Goal: Task Accomplishment & Management: Manage account settings

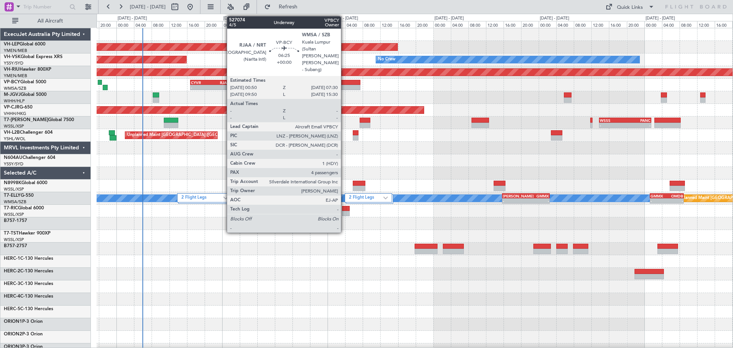
click at [344, 88] on div at bounding box center [345, 87] width 29 height 5
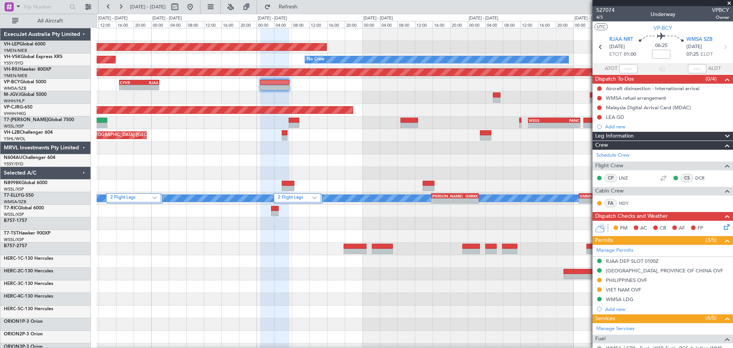
click at [271, 68] on div "Unplanned Maint Wichita (Wichita Mid-continent) Unplanned Maint Sydney ([PERSON…" at bounding box center [415, 248] width 636 height 441
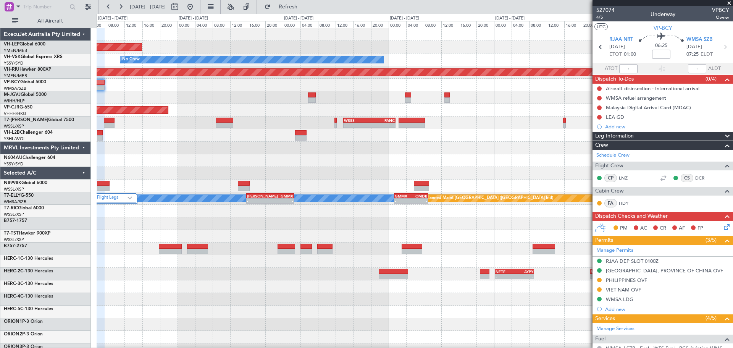
click at [263, 69] on div "Unplanned Maint Wichita (Wichita Mid-continent) No Crew Planned Maint [GEOGRAPH…" at bounding box center [415, 248] width 636 height 441
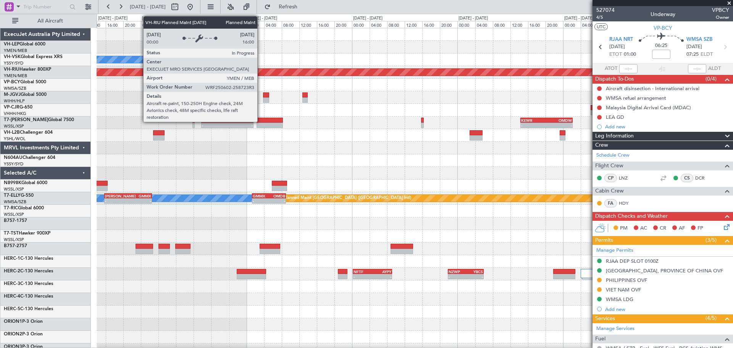
click at [514, 83] on div "Unplanned Maint Wichita (Wichita Mid-continent) No Crew YSSY 20:50 Z PHNL 06:05…" at bounding box center [415, 248] width 636 height 441
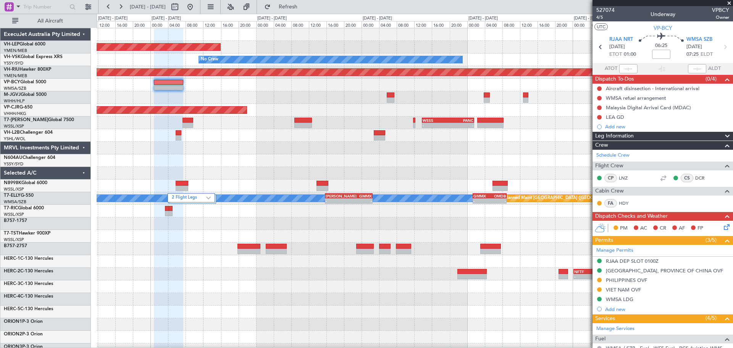
click at [439, 95] on div "Unplanned Maint Wichita (Wichita Mid-continent) No Crew Unplanned Maint Sydney …" at bounding box center [415, 248] width 636 height 441
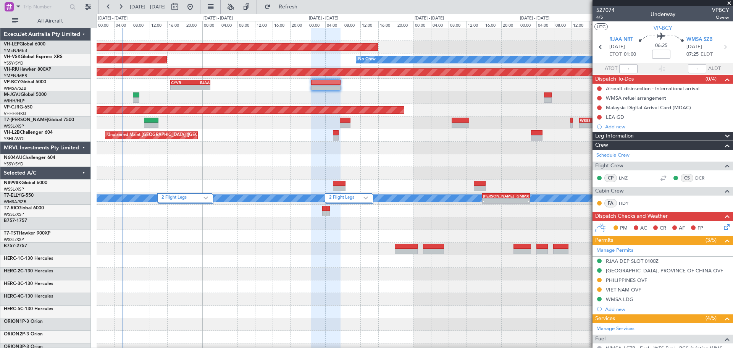
click at [278, 94] on div "Unplanned Maint Wichita (Wichita Mid-continent) No Crew Unplanned Maint Sydney …" at bounding box center [415, 248] width 636 height 441
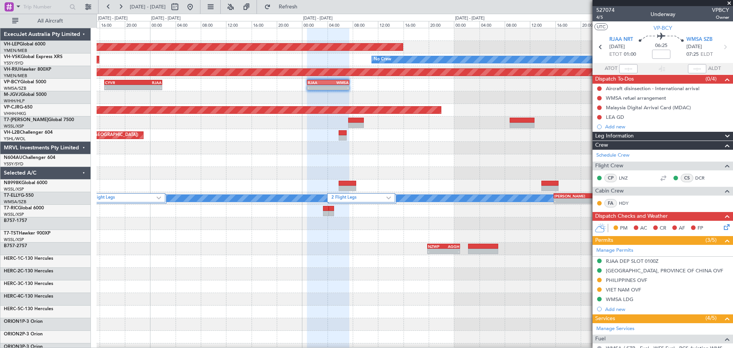
click at [278, 70] on div "Planned Maint [GEOGRAPHIC_DATA] ([GEOGRAPHIC_DATA])" at bounding box center [415, 72] width 636 height 13
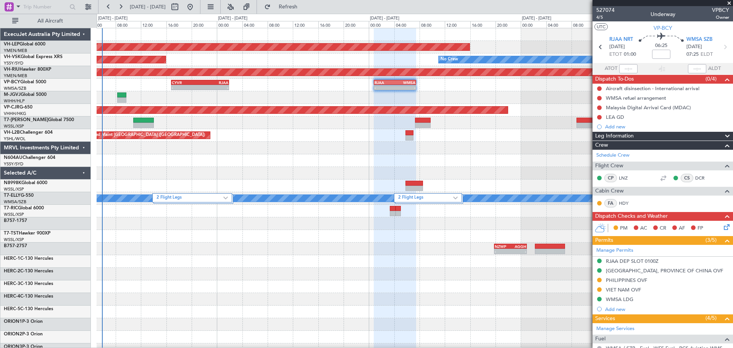
click at [182, 75] on div "Unplanned Maint Wichita (Wichita Mid-continent) No Crew Unplanned Maint Sydney …" at bounding box center [415, 248] width 636 height 441
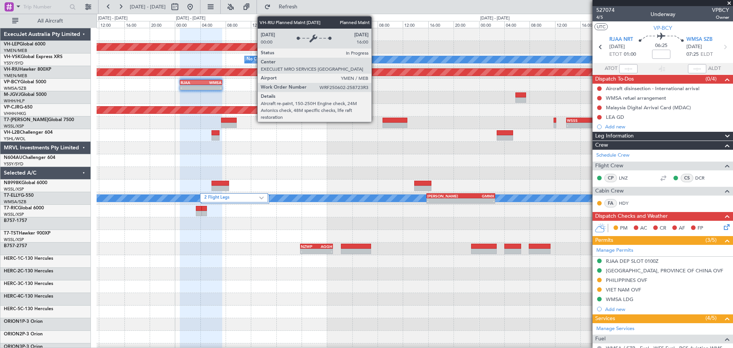
click at [243, 94] on div "Unplanned Maint Wichita (Wichita Mid-continent) No Crew Unplanned Maint Sydney …" at bounding box center [415, 248] width 636 height 441
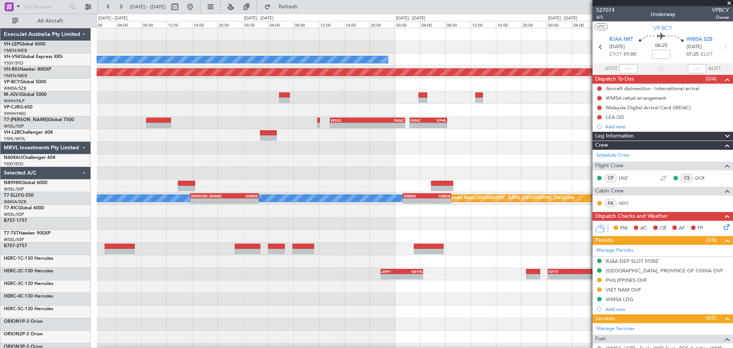
click at [231, 98] on div at bounding box center [415, 97] width 636 height 13
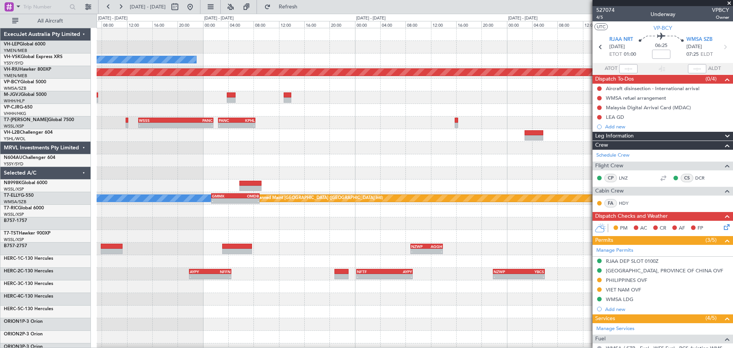
click at [194, 106] on div "No Crew Planned Maint [GEOGRAPHIC_DATA] ([GEOGRAPHIC_DATA]) - - WSSS 13:50 Z PA…" at bounding box center [415, 248] width 636 height 441
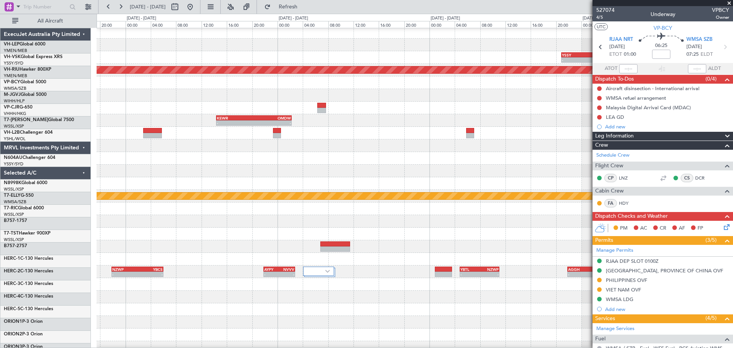
click at [212, 103] on div at bounding box center [415, 108] width 636 height 13
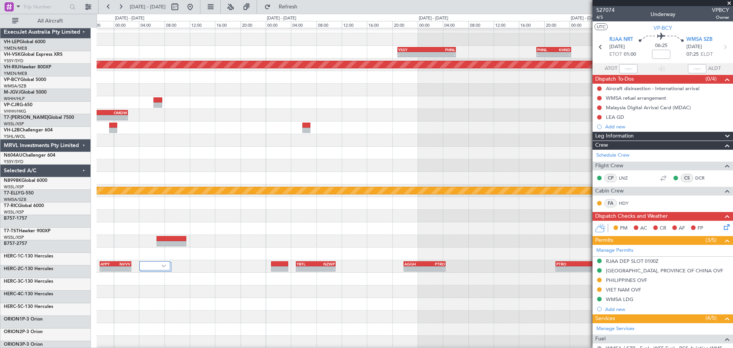
click at [231, 100] on div at bounding box center [415, 102] width 636 height 13
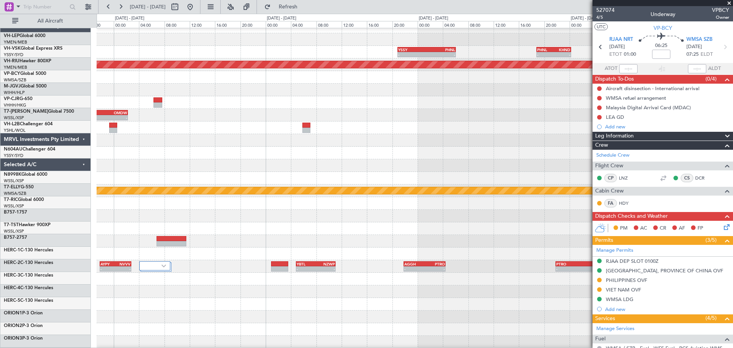
scroll to position [3, 0]
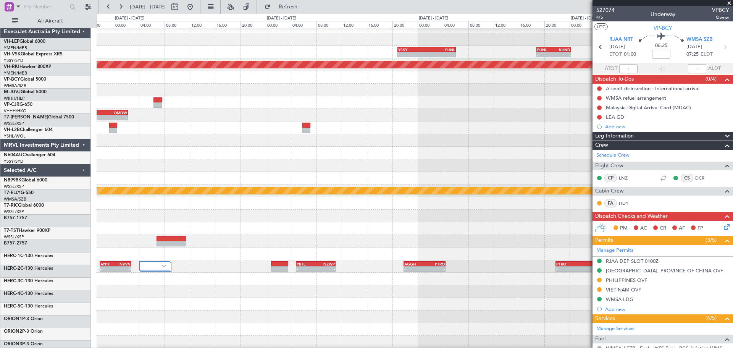
click at [229, 103] on div at bounding box center [415, 102] width 636 height 13
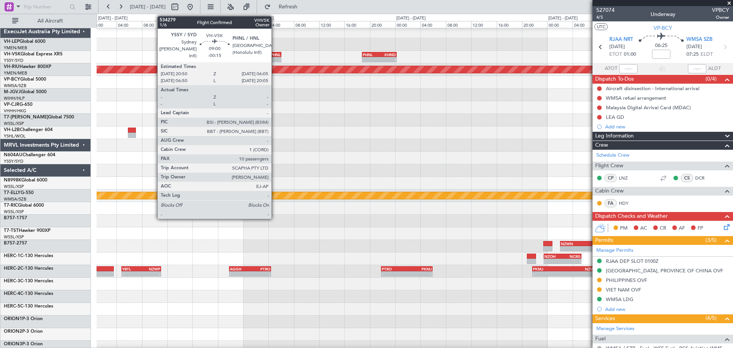
click at [275, 58] on div "-" at bounding box center [266, 59] width 29 height 5
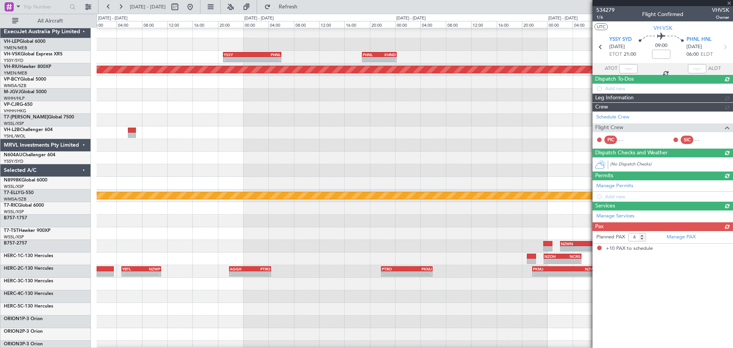
type input "-00:15"
type input "10"
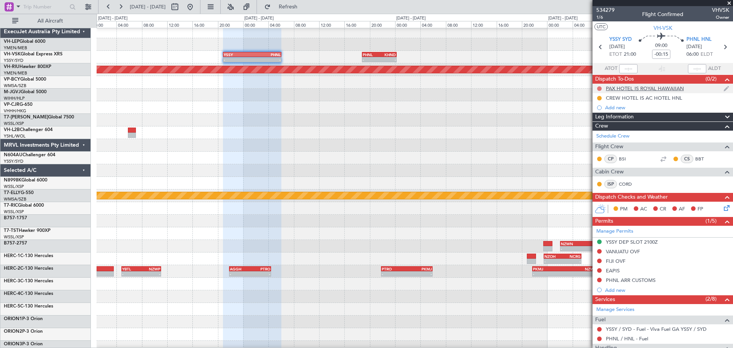
click at [600, 88] on button at bounding box center [599, 88] width 5 height 5
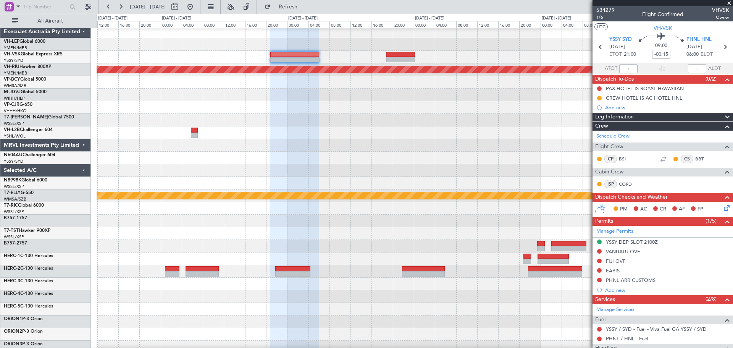
scroll to position [0, 0]
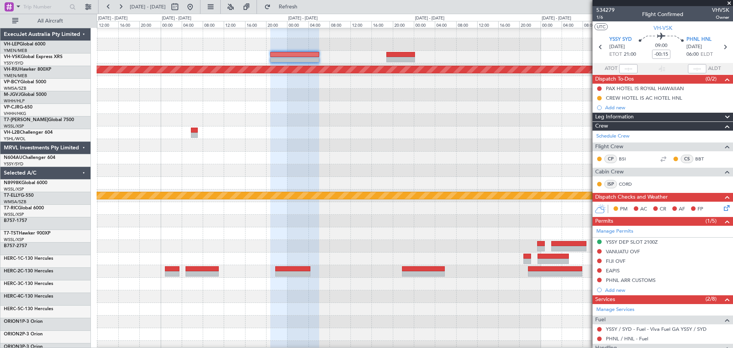
click at [404, 139] on div at bounding box center [415, 132] width 636 height 13
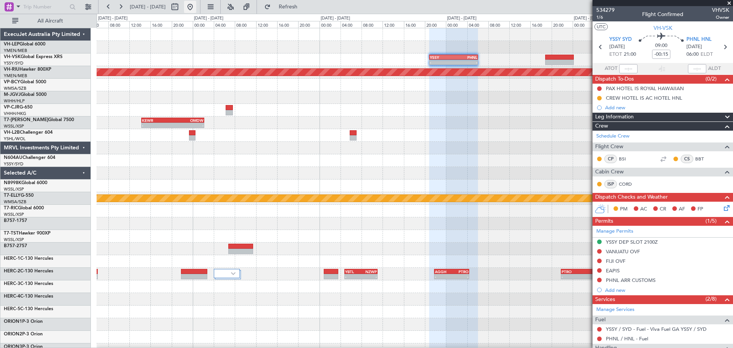
click at [196, 7] on button at bounding box center [190, 7] width 12 height 12
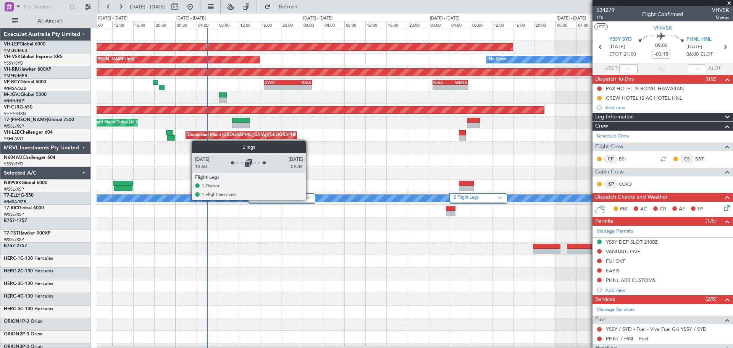
click at [309, 199] on img at bounding box center [307, 197] width 5 height 3
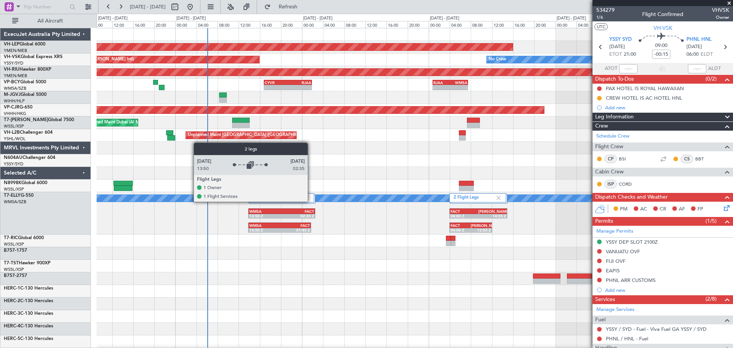
click at [311, 201] on div "2 Flight Legs" at bounding box center [281, 197] width 66 height 9
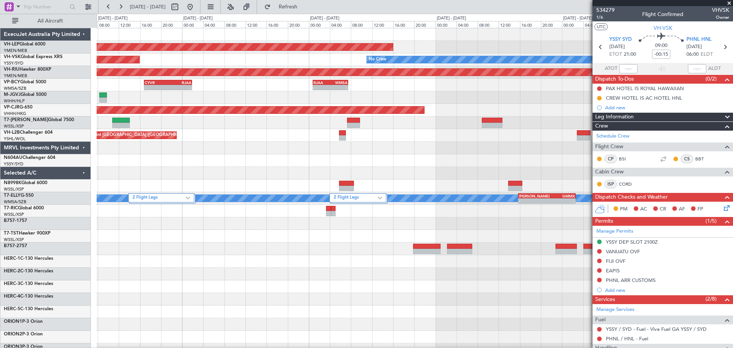
click at [229, 178] on div "Unplanned Maint Wichita (Wichita Mid-continent) Unplanned Maint Sydney ([PERSON…" at bounding box center [415, 248] width 636 height 441
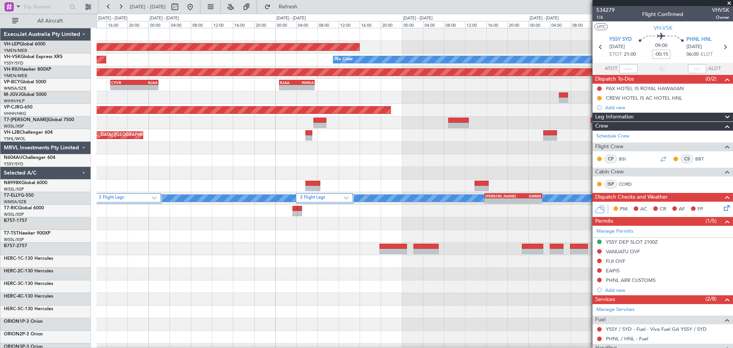
click at [98, 165] on div "Unplanned Maint Wichita (Wichita Mid-continent) Unplanned Maint Sydney ([PERSON…" at bounding box center [415, 248] width 636 height 441
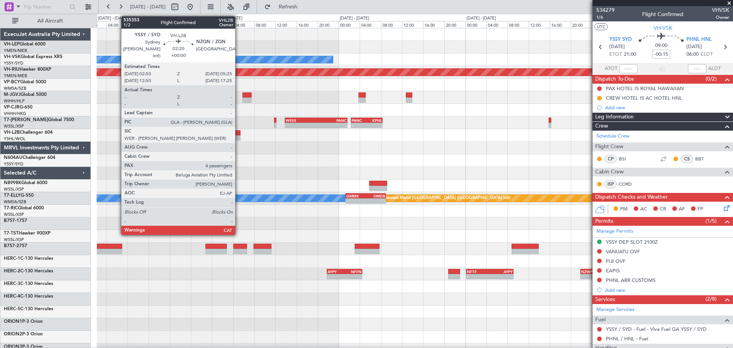
click at [239, 137] on div at bounding box center [234, 137] width 14 height 5
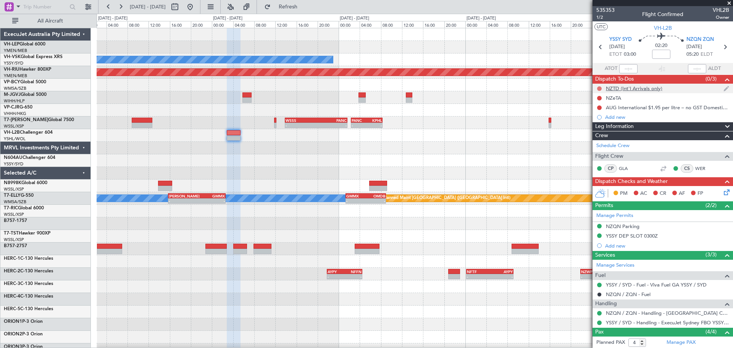
click at [600, 89] on button at bounding box center [599, 88] width 5 height 5
click at [587, 112] on li "In Progress" at bounding box center [600, 110] width 40 height 11
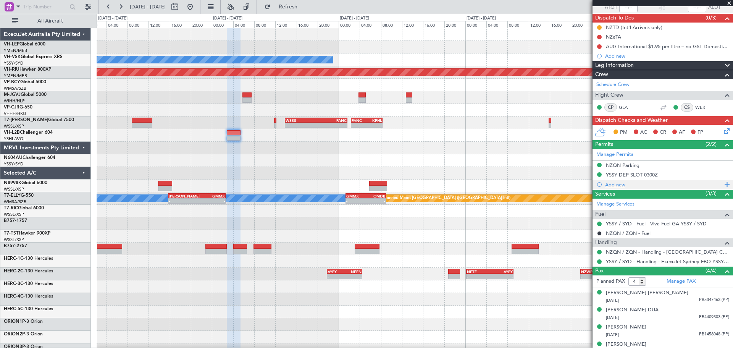
scroll to position [69, 0]
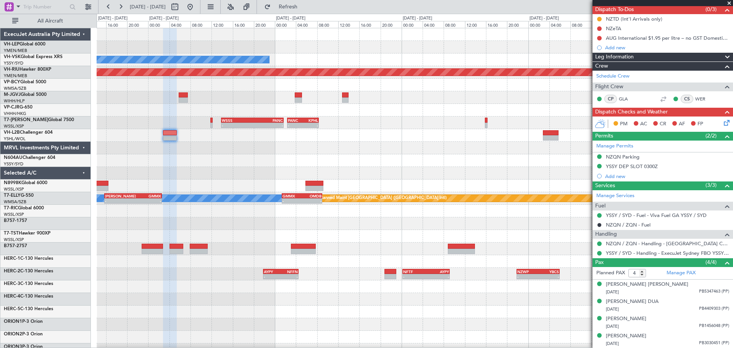
click at [376, 153] on div at bounding box center [415, 148] width 636 height 13
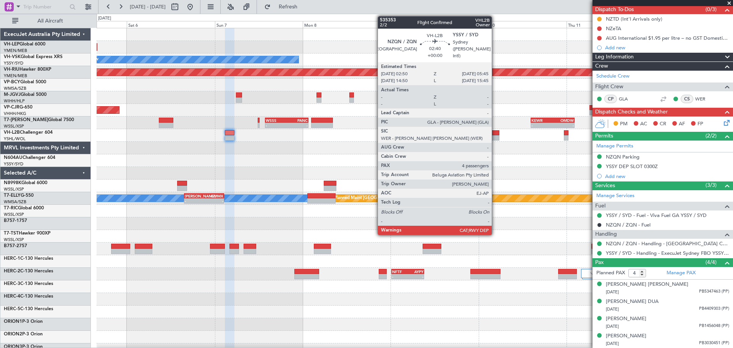
click at [495, 136] on div at bounding box center [494, 137] width 11 height 5
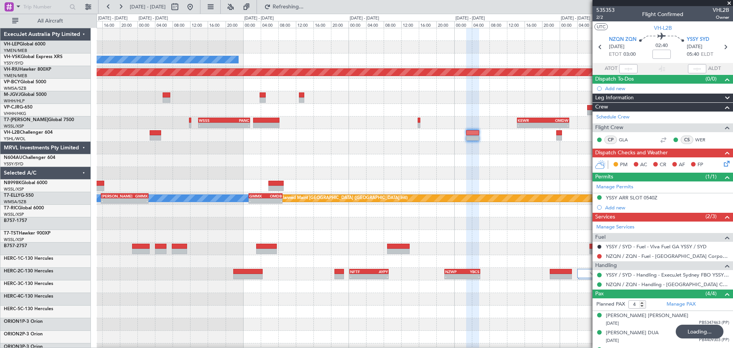
scroll to position [31, 0]
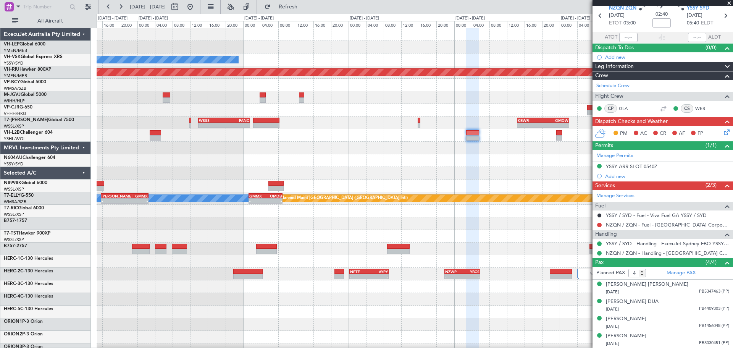
click at [457, 155] on div "Unplanned Maint Wichita (Wichita Mid-continent) No Crew YSSY 20:50 Z PHNL 06:05…" at bounding box center [415, 236] width 636 height 416
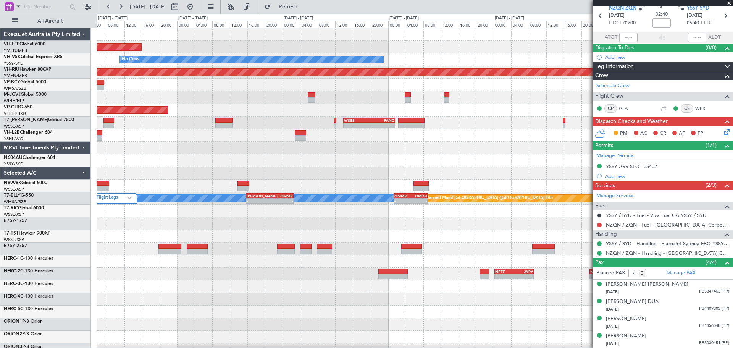
click at [504, 129] on div "Unplanned Maint Wichita (Wichita Mid-continent) No Crew Planned Maint [GEOGRAPH…" at bounding box center [415, 236] width 636 height 416
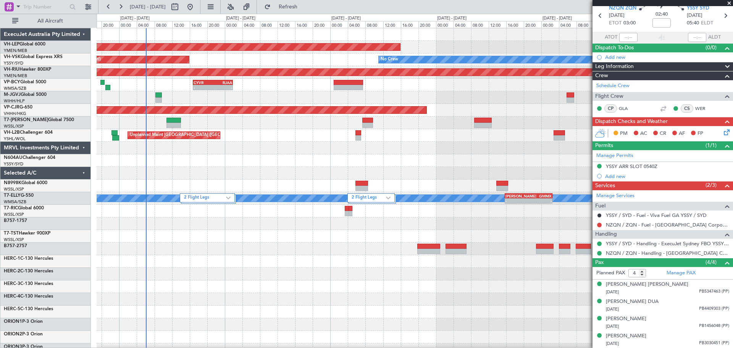
click at [368, 166] on div "Unplanned Maint Wichita (Wichita Mid-continent) No Crew Unplanned Maint Sydney …" at bounding box center [415, 248] width 636 height 441
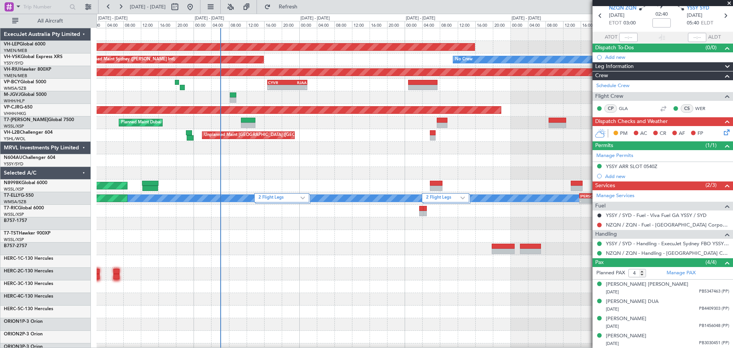
click at [328, 168] on div "Unplanned Maint Wichita (Wichita Mid-continent) Unplanned Maint Wichita (Wichit…" at bounding box center [415, 248] width 636 height 441
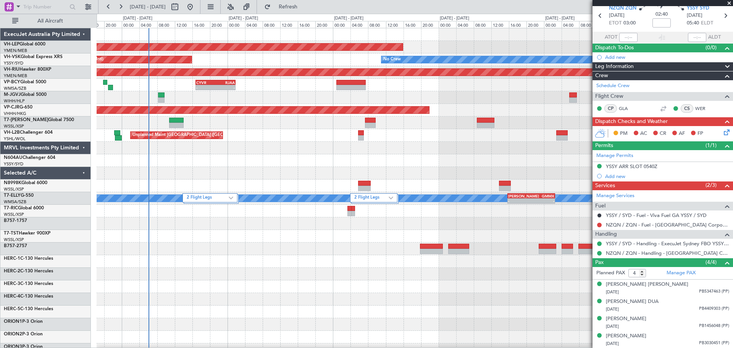
click at [361, 158] on div "Unplanned Maint Wichita (Wichita Mid-continent) No Crew Unplanned Maint Sydney …" at bounding box center [415, 248] width 636 height 441
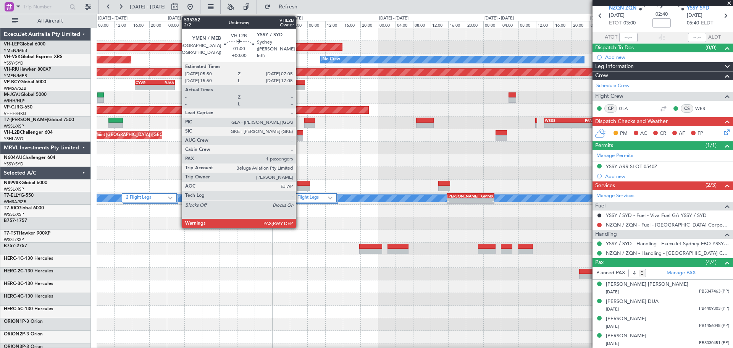
click at [299, 137] on div at bounding box center [300, 137] width 6 height 5
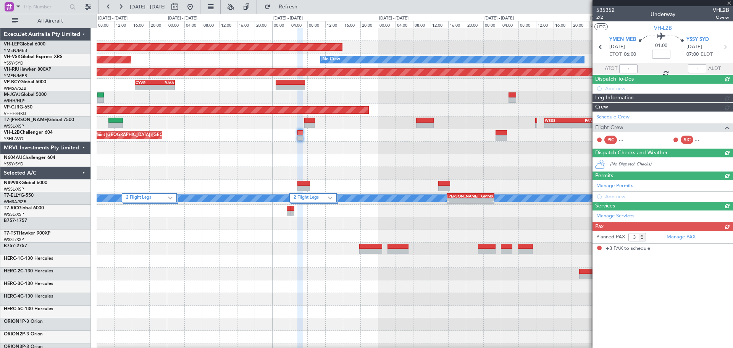
scroll to position [0, 0]
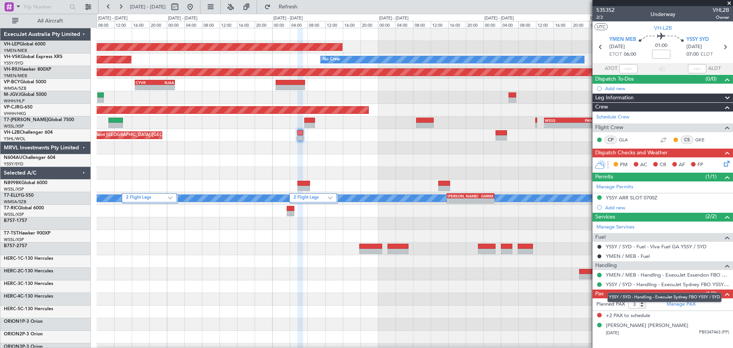
click at [641, 304] on mat-tooltip-component "YSSY / SYD - Handling - ExecuJet Sydney FBO YSSY / SYD" at bounding box center [664, 297] width 125 height 20
click at [643, 307] on mat-tooltip-component "YSSY / SYD - Handling - ExecuJet Sydney FBO YSSY / SYD" at bounding box center [664, 297] width 125 height 20
click at [643, 307] on input "2" at bounding box center [637, 304] width 18 height 8
type input "1"
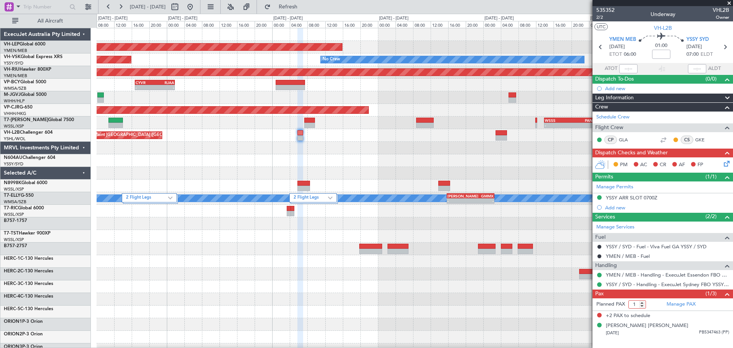
click at [641, 305] on input "1" at bounding box center [637, 304] width 18 height 8
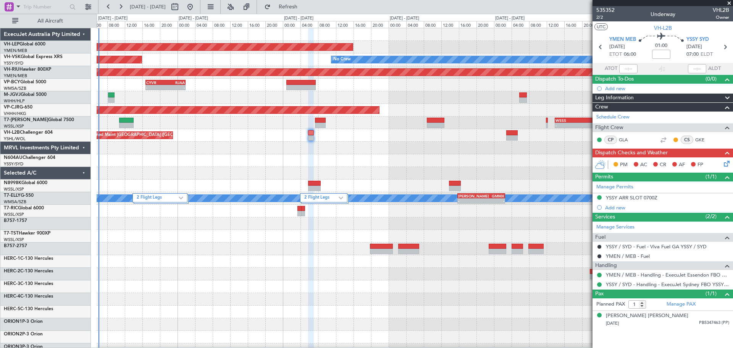
click at [362, 169] on div "Unplanned Maint Wichita (Wichita Mid-continent) Unplanned Maint Sydney ([PERSON…" at bounding box center [415, 248] width 636 height 441
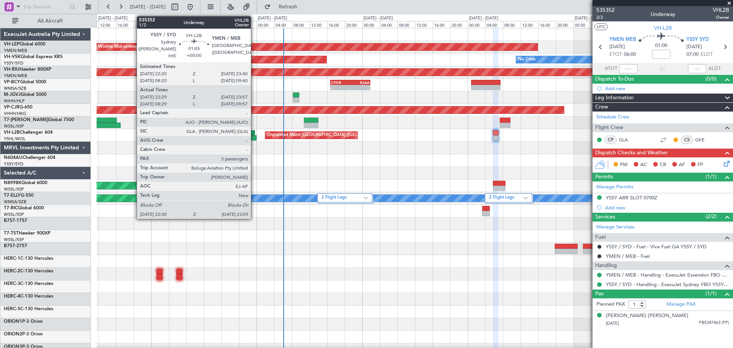
click at [254, 135] on div at bounding box center [252, 132] width 6 height 5
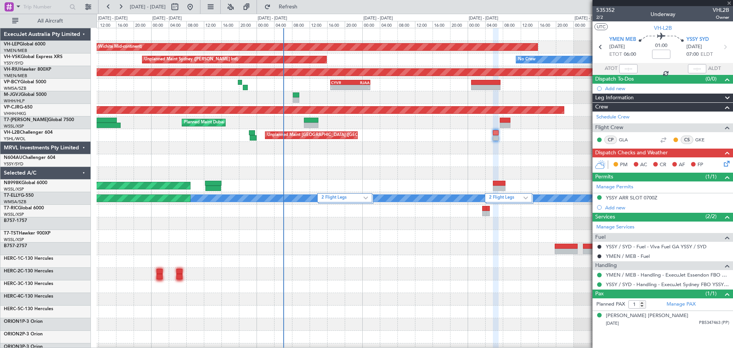
type input "22:39"
type input "23:52"
type input "3"
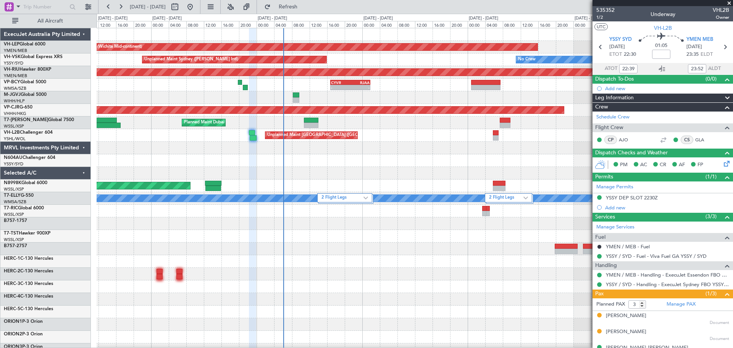
click at [297, 178] on div "Unplanned Maint Wichita (Wichita Mid-continent) Unplanned Maint Wichita (Wichit…" at bounding box center [415, 248] width 636 height 441
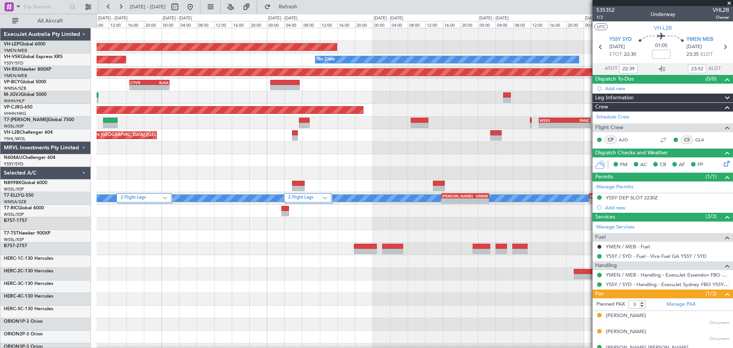
click at [353, 105] on div "Unplanned Maint Wichita (Wichita Mid-continent) Unplanned Maint Sydney ([PERSON…" at bounding box center [415, 248] width 636 height 441
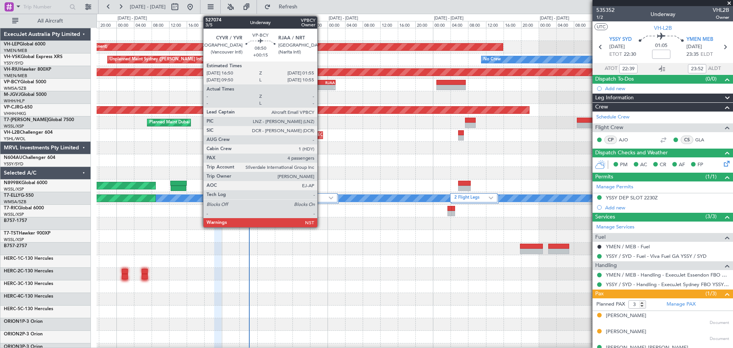
click at [321, 86] on div "-" at bounding box center [325, 87] width 19 height 5
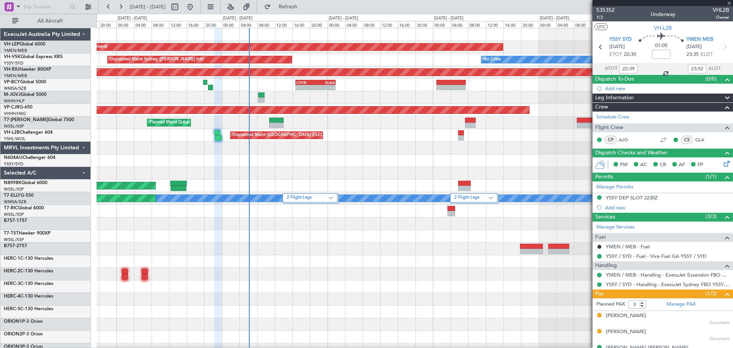
type input "+00:15"
type input "4"
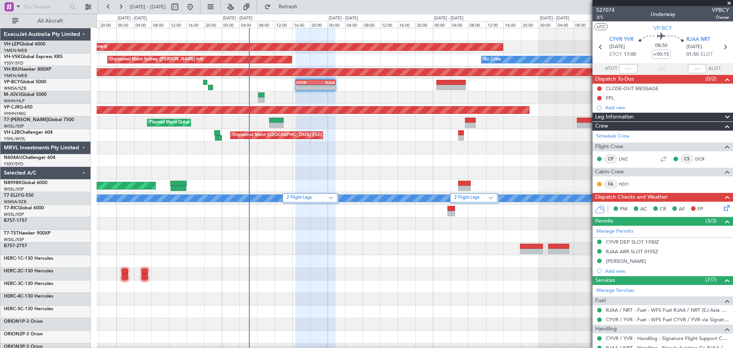
click at [268, 101] on div at bounding box center [415, 97] width 636 height 13
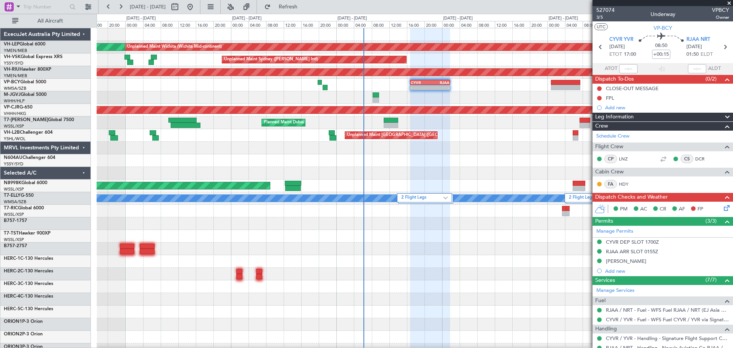
click at [318, 102] on div at bounding box center [415, 97] width 636 height 13
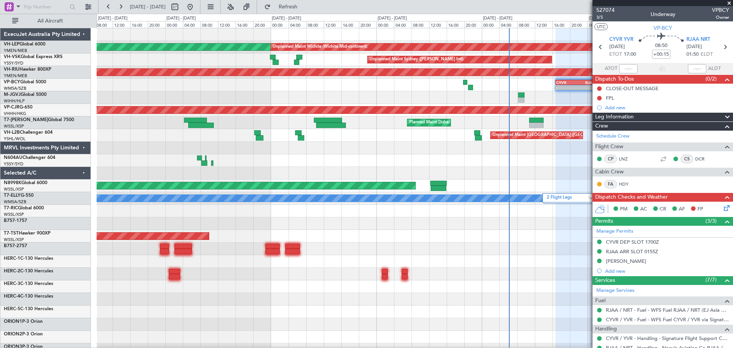
click at [357, 100] on div at bounding box center [415, 97] width 636 height 13
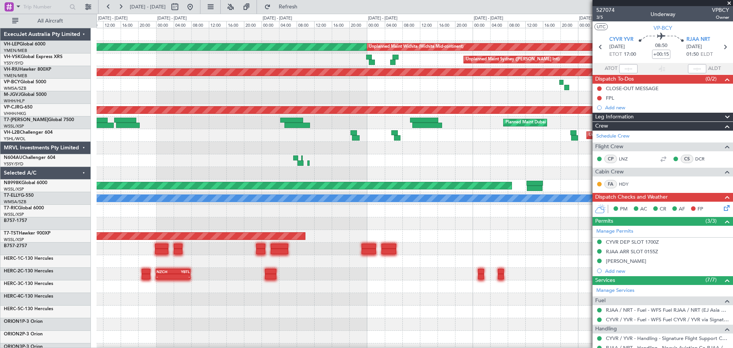
click at [347, 95] on div "Unplanned Maint Wichita (Wichita Mid-continent) Unplanned Maint Wichita (Wichit…" at bounding box center [415, 248] width 636 height 441
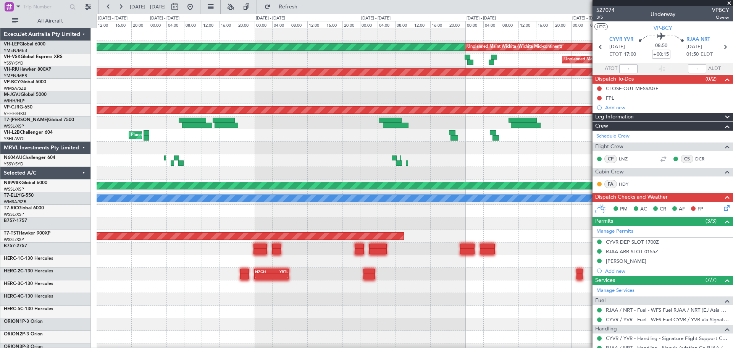
click at [390, 93] on div "Unplanned Maint Wichita (Wichita Mid-continent) Unplanned Maint Wichita (Wichit…" at bounding box center [415, 248] width 636 height 441
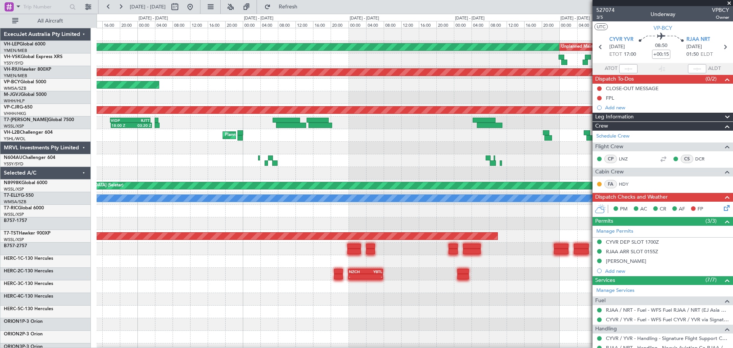
click at [434, 96] on div "Unplanned Maint Wichita (Wichita Mid-continent) Unplanned Maint Wichita (Wichit…" at bounding box center [415, 248] width 636 height 441
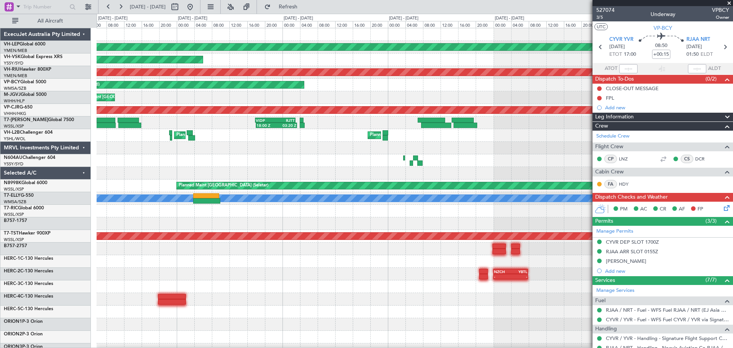
click at [406, 94] on div "Unplanned Maint Wichita (Wichita Mid-continent) Unplanned Maint Wichita (Wichit…" at bounding box center [415, 248] width 636 height 441
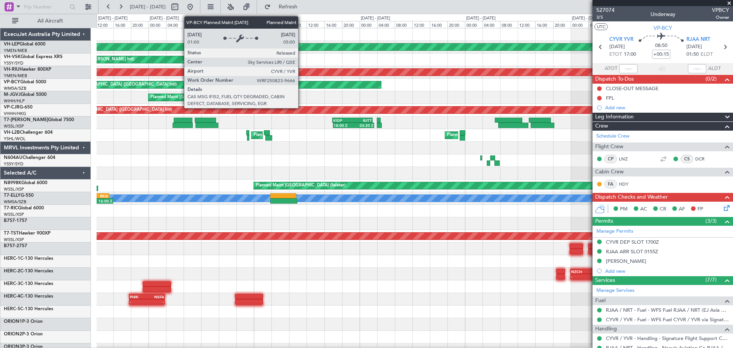
click at [366, 89] on div "Planned Maint [GEOGRAPHIC_DATA] ([GEOGRAPHIC_DATA] Intl)" at bounding box center [415, 85] width 636 height 13
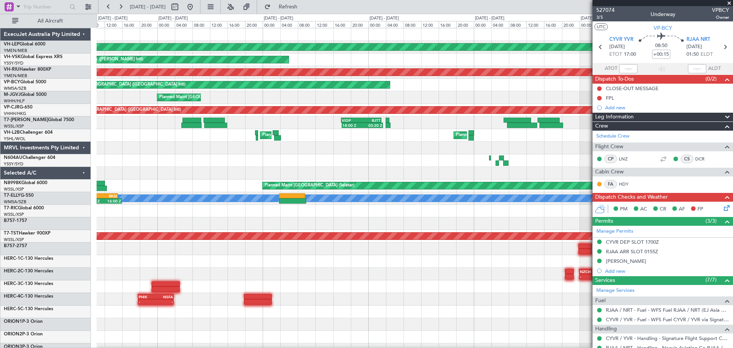
click at [231, 113] on div "Unplanned Maint Wichita (Wichita Mid-continent) Unplanned Maint Wichita (Wichit…" at bounding box center [415, 236] width 636 height 416
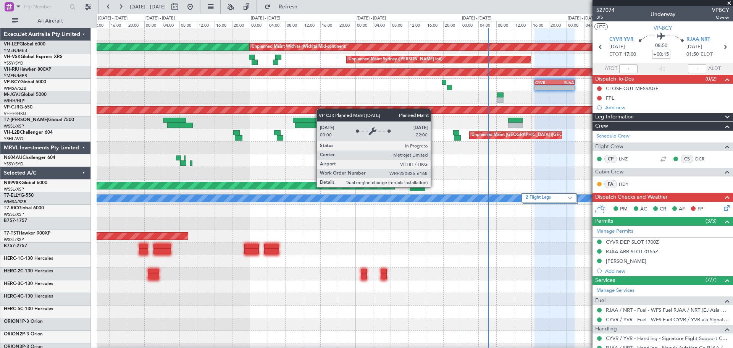
click at [150, 112] on div "Unplanned Maint Wichita (Wichita Mid-continent) Unplanned Maint Wichita (Wichit…" at bounding box center [415, 236] width 636 height 416
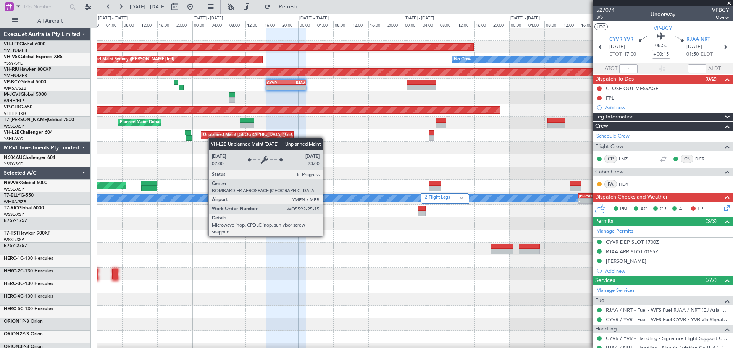
click at [207, 137] on div "Unplanned Maint Wichita (Wichita Mid-continent) Unplanned Maint Wichita (Wichit…" at bounding box center [415, 248] width 636 height 441
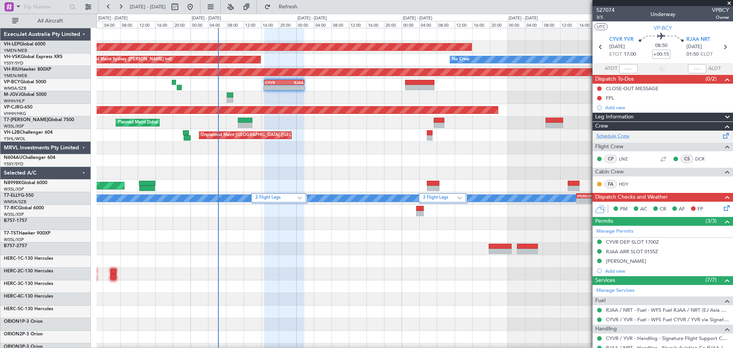
click at [616, 133] on link "Schedule Crew" at bounding box center [612, 136] width 33 height 8
click at [440, 179] on div "Unplanned Maint Wichita (Wichita Mid-continent) Unplanned Maint Wichita (Wichit…" at bounding box center [415, 248] width 636 height 441
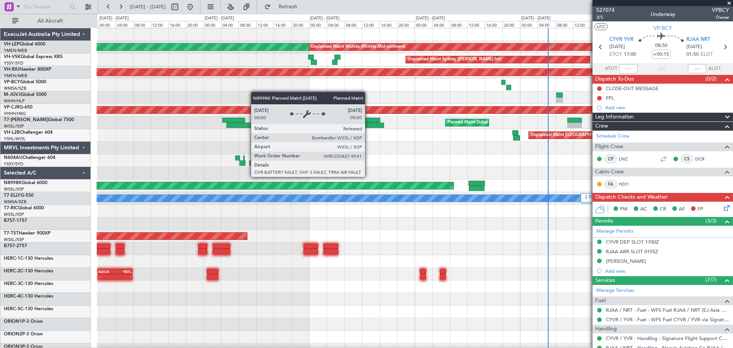
click at [471, 166] on div at bounding box center [415, 160] width 636 height 13
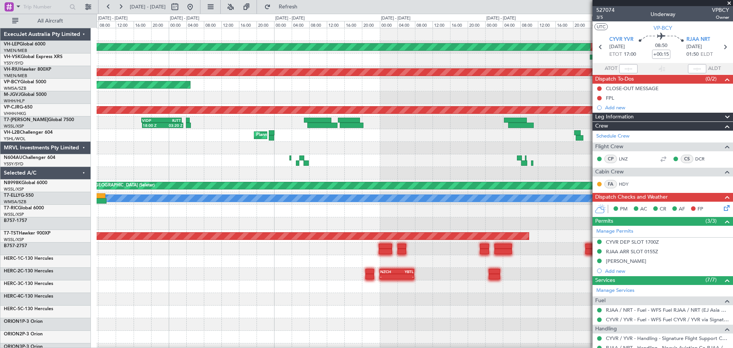
click at [494, 152] on div at bounding box center [415, 148] width 636 height 13
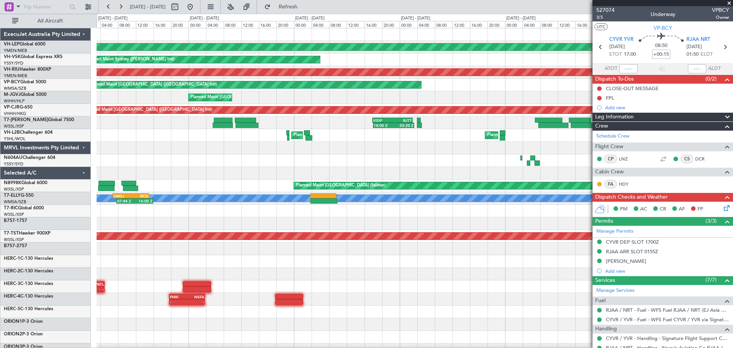
click at [602, 192] on fb-app "[DATE] - [DATE] Refresh Quick Links All Aircraft Unplanned Maint Wichita (Wichi…" at bounding box center [366, 177] width 733 height 342
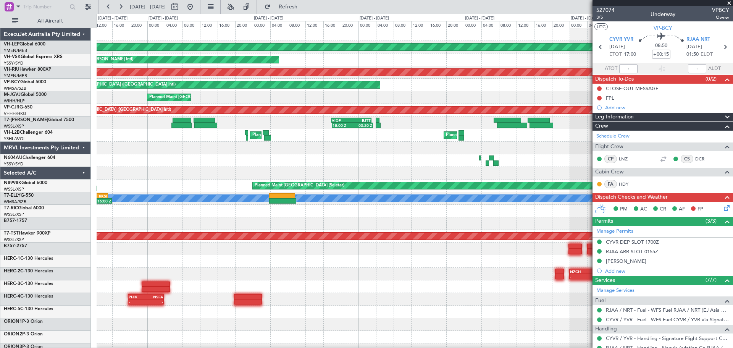
click at [135, 146] on div "Unplanned Maint Wichita (Wichita Mid-continent) Unplanned Maint Wichita (Wichit…" at bounding box center [415, 236] width 636 height 416
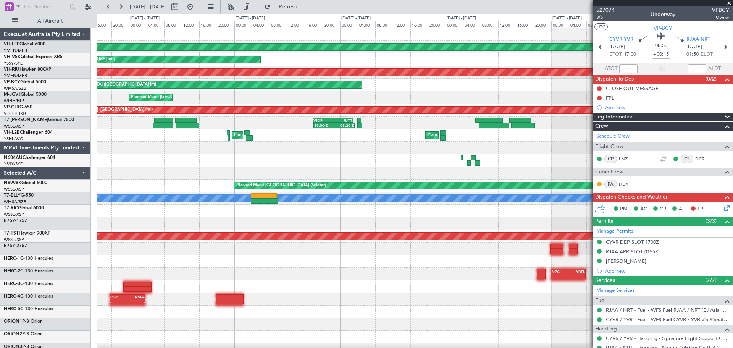
click at [294, 165] on div "Unplanned Maint Wichita (Wichita Mid-continent) Unplanned Maint Wichita (Wichit…" at bounding box center [415, 236] width 636 height 416
